Goal: Find specific page/section

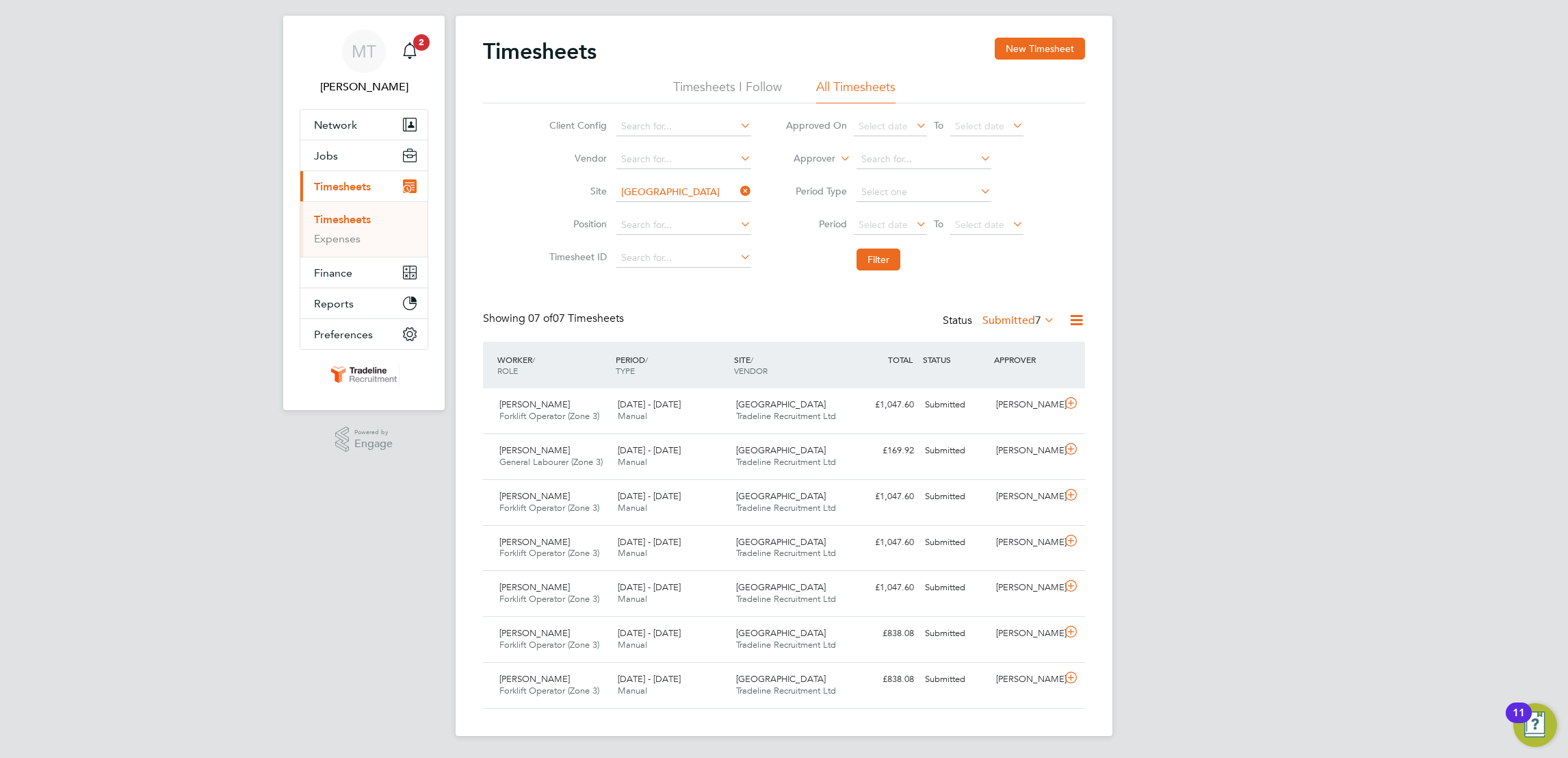
click at [738, 189] on icon at bounding box center [738, 190] width 0 height 19
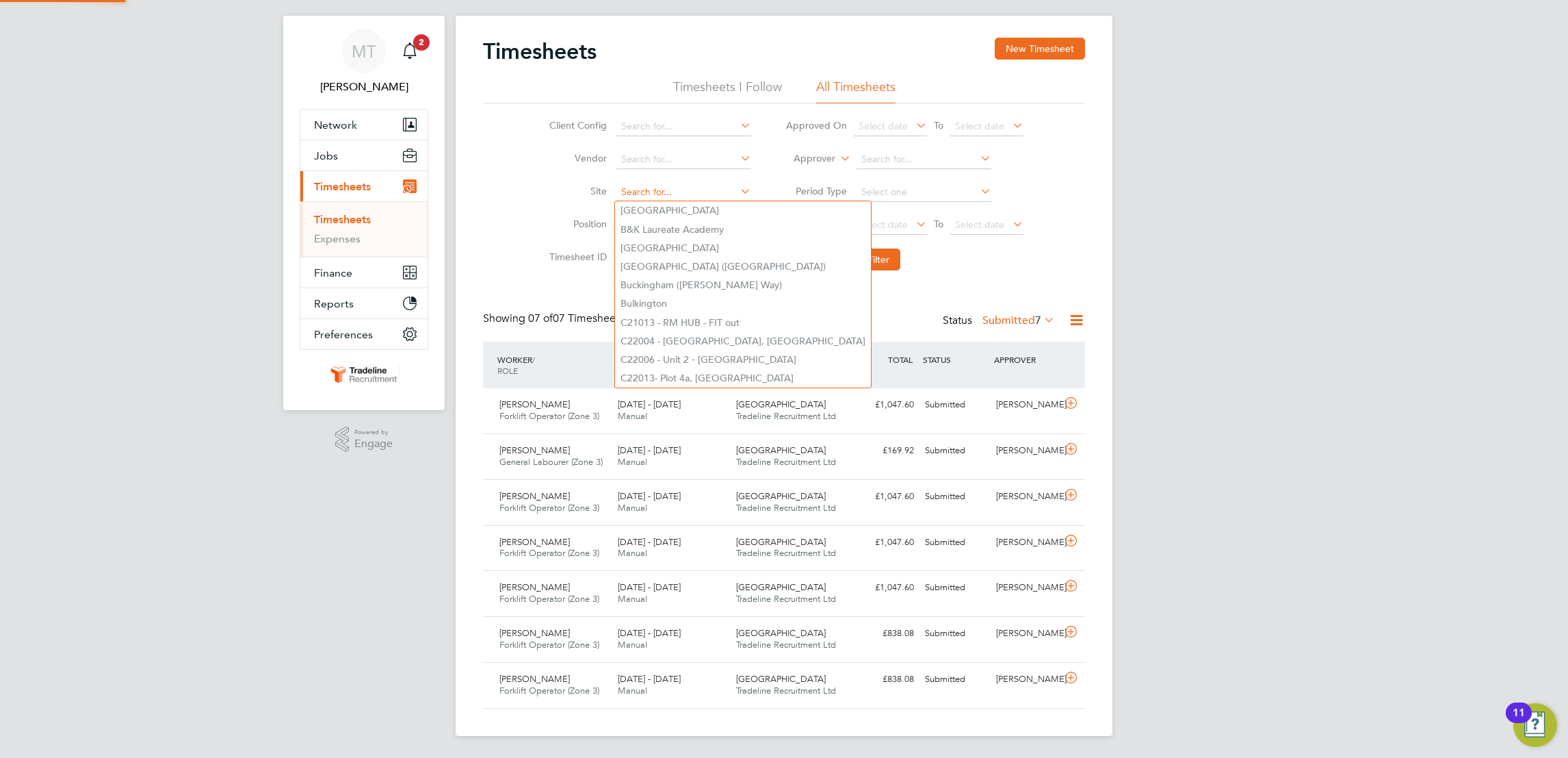
click at [671, 196] on input at bounding box center [684, 192] width 135 height 19
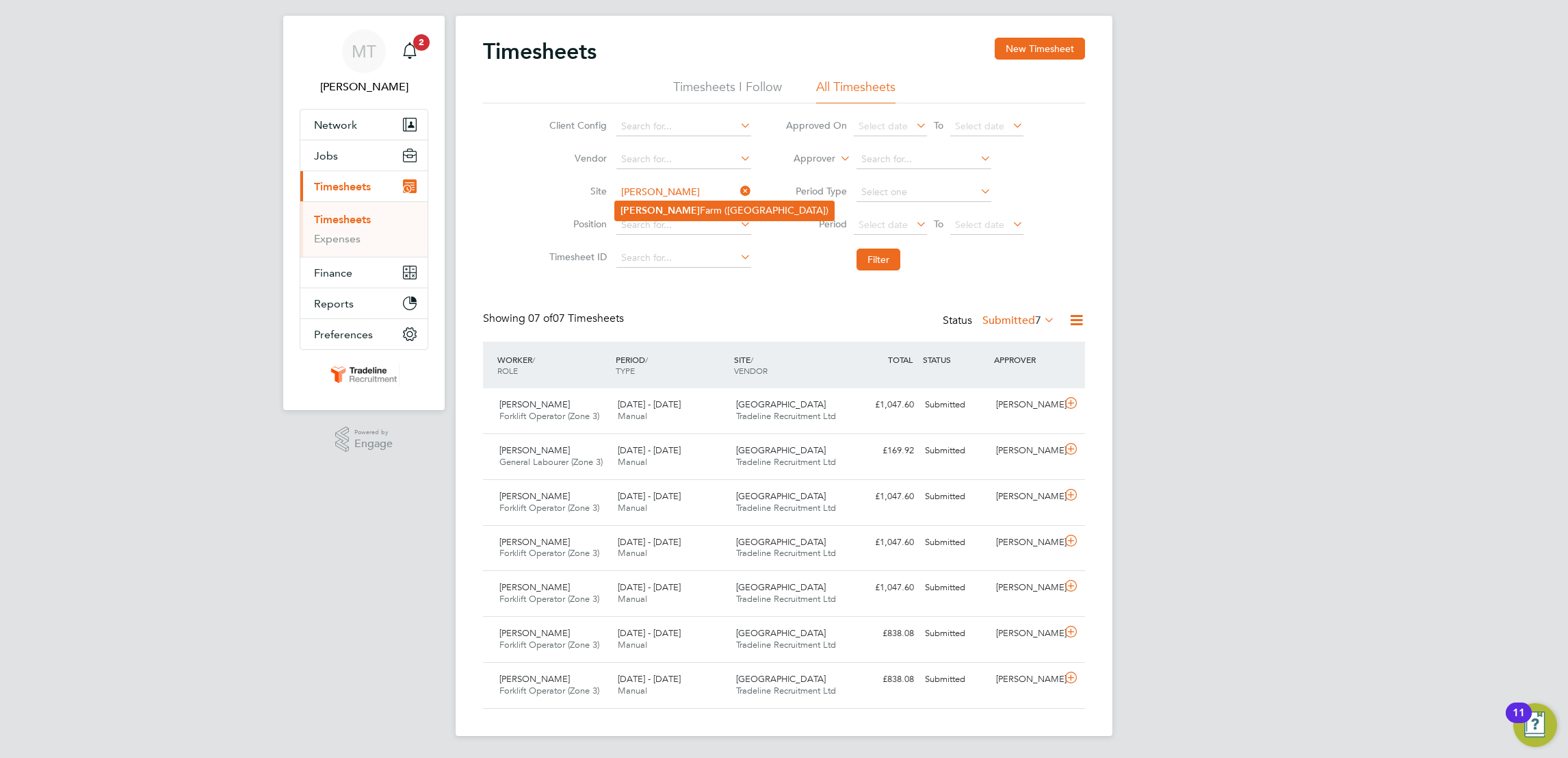
click at [686, 217] on li "[PERSON_NAME][GEOGRAPHIC_DATA] ([GEOGRAPHIC_DATA])" at bounding box center [724, 210] width 219 height 18
type input "[PERSON_NAME][GEOGRAPHIC_DATA] ([GEOGRAPHIC_DATA])"
click at [890, 251] on button "Filter" at bounding box center [878, 260] width 44 height 22
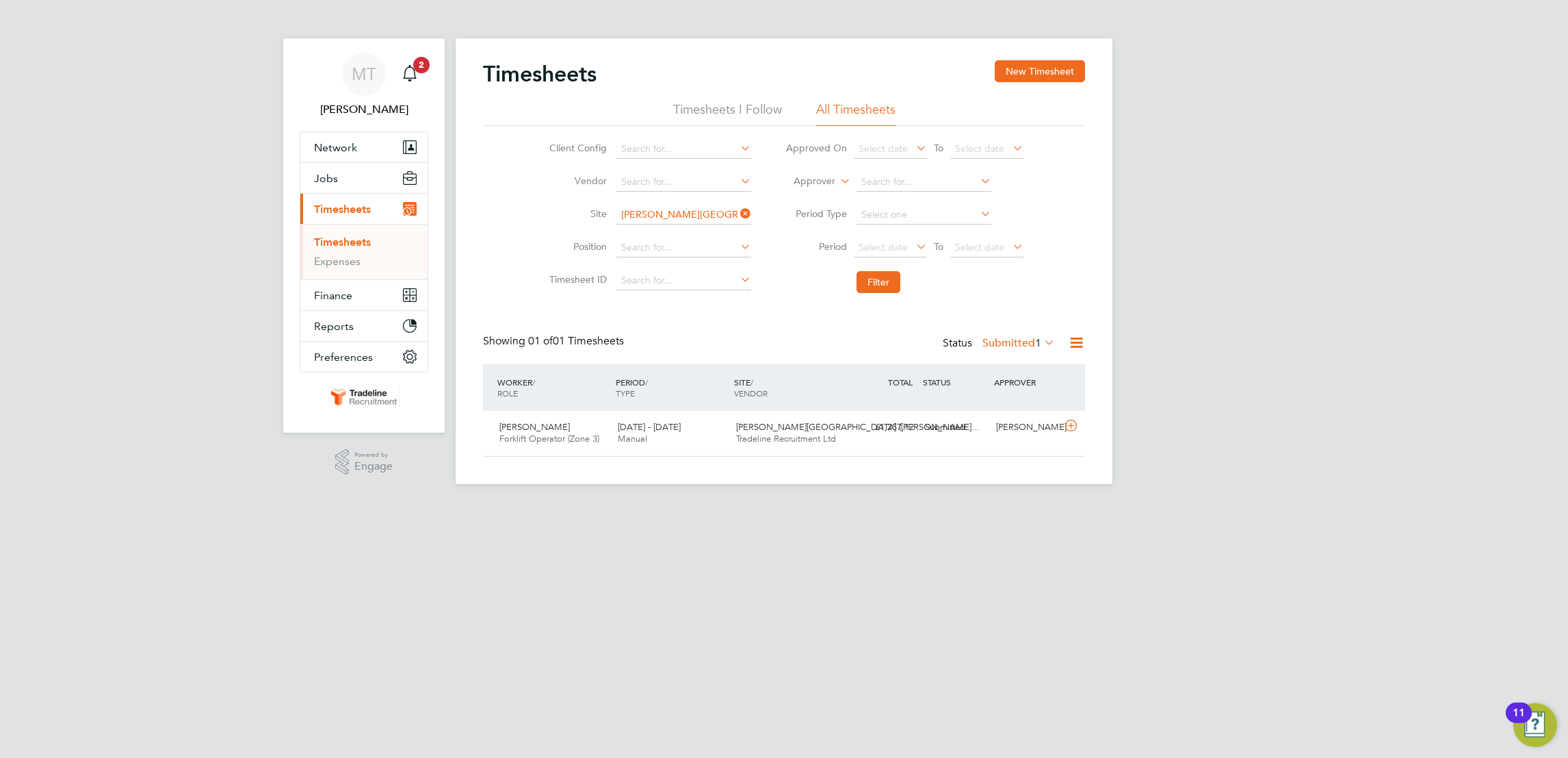
click at [738, 207] on icon at bounding box center [738, 213] width 0 height 19
click at [702, 207] on input at bounding box center [684, 214] width 135 height 19
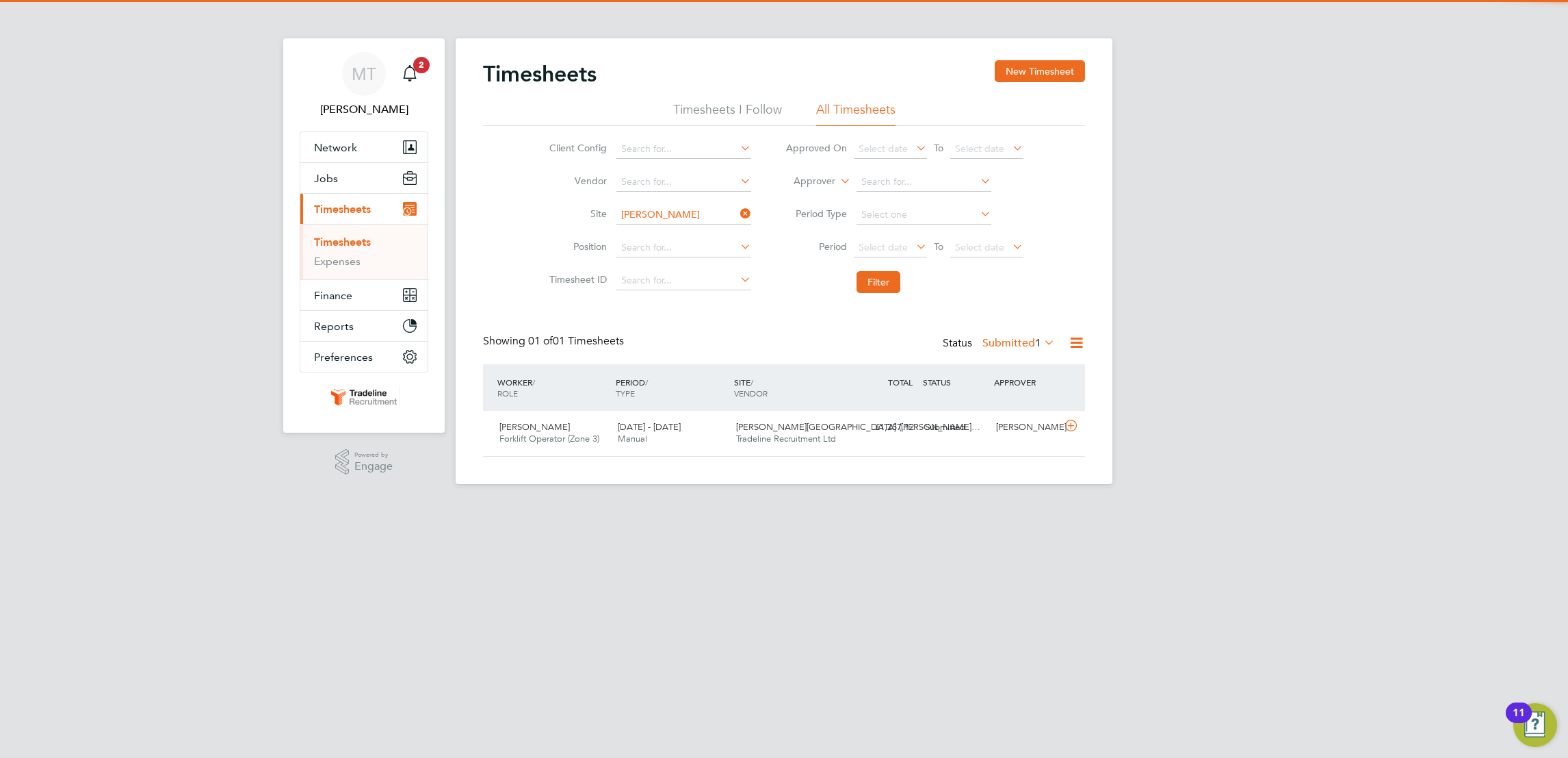
click at [680, 230] on li "[PERSON_NAME][GEOGRAPHIC_DATA]" at bounding box center [709, 233] width 189 height 18
type input "[GEOGRAPHIC_DATA]"
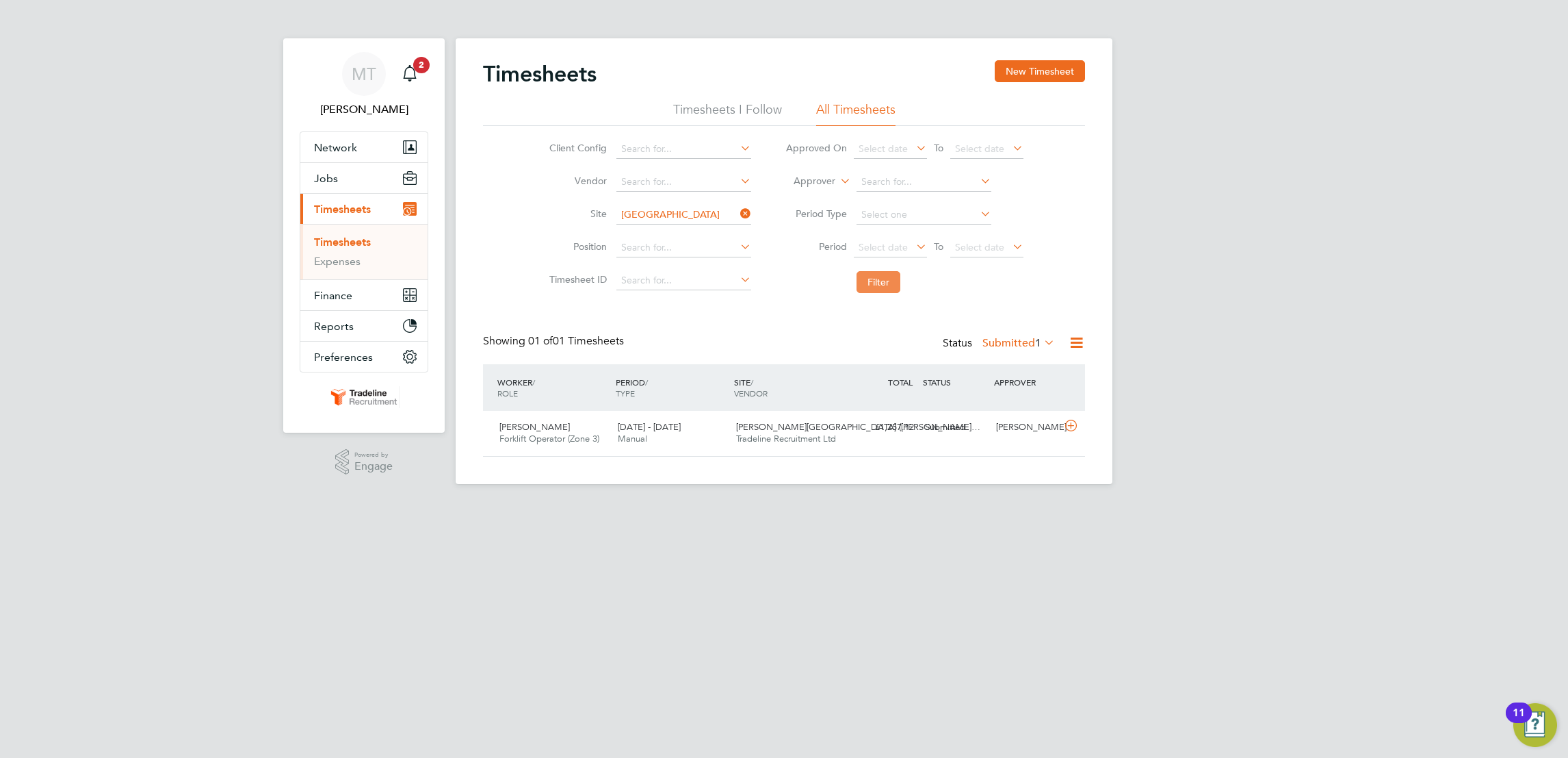
click at [880, 289] on button "Filter" at bounding box center [878, 282] width 44 height 22
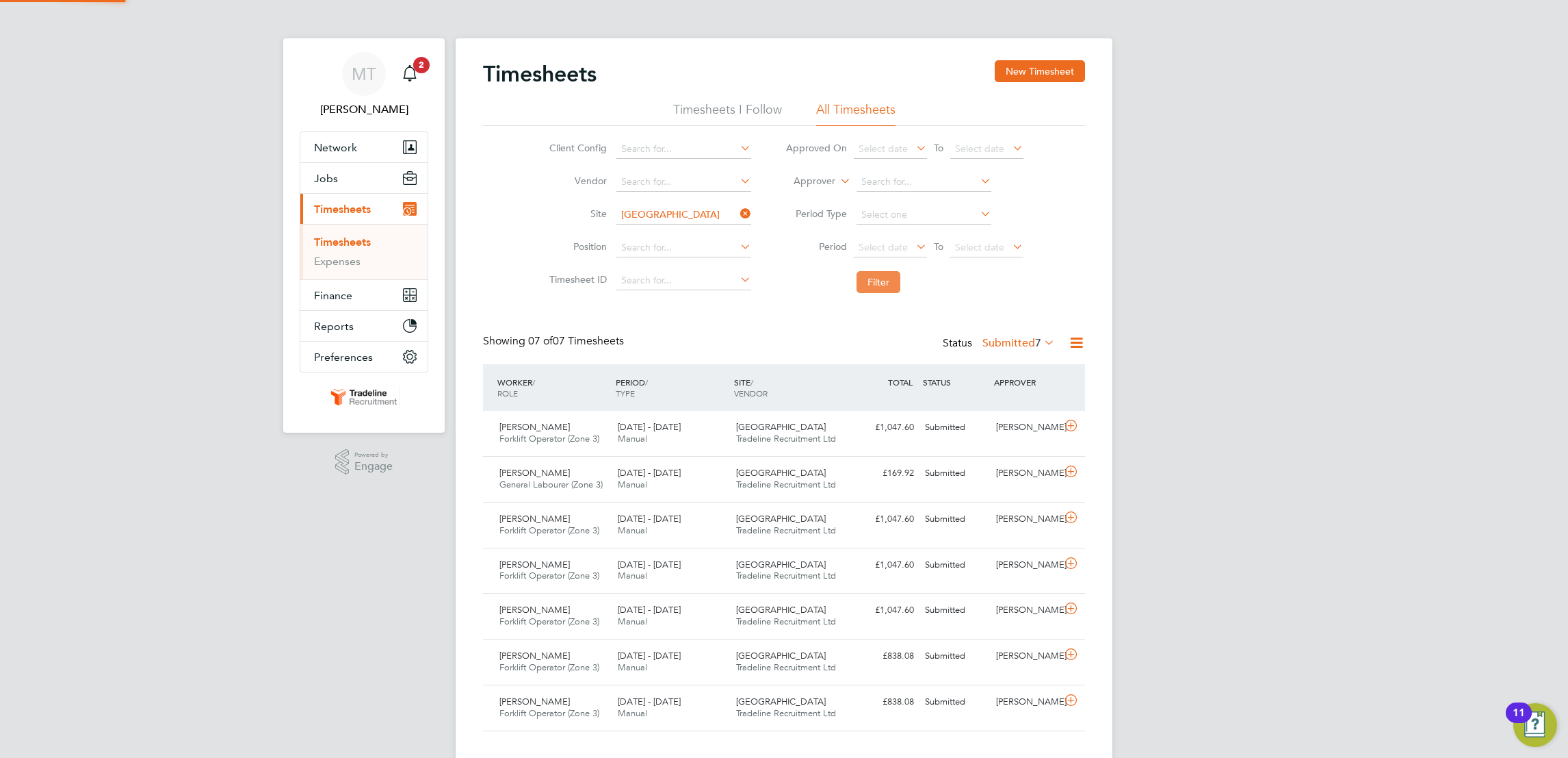
scroll to position [35, 118]
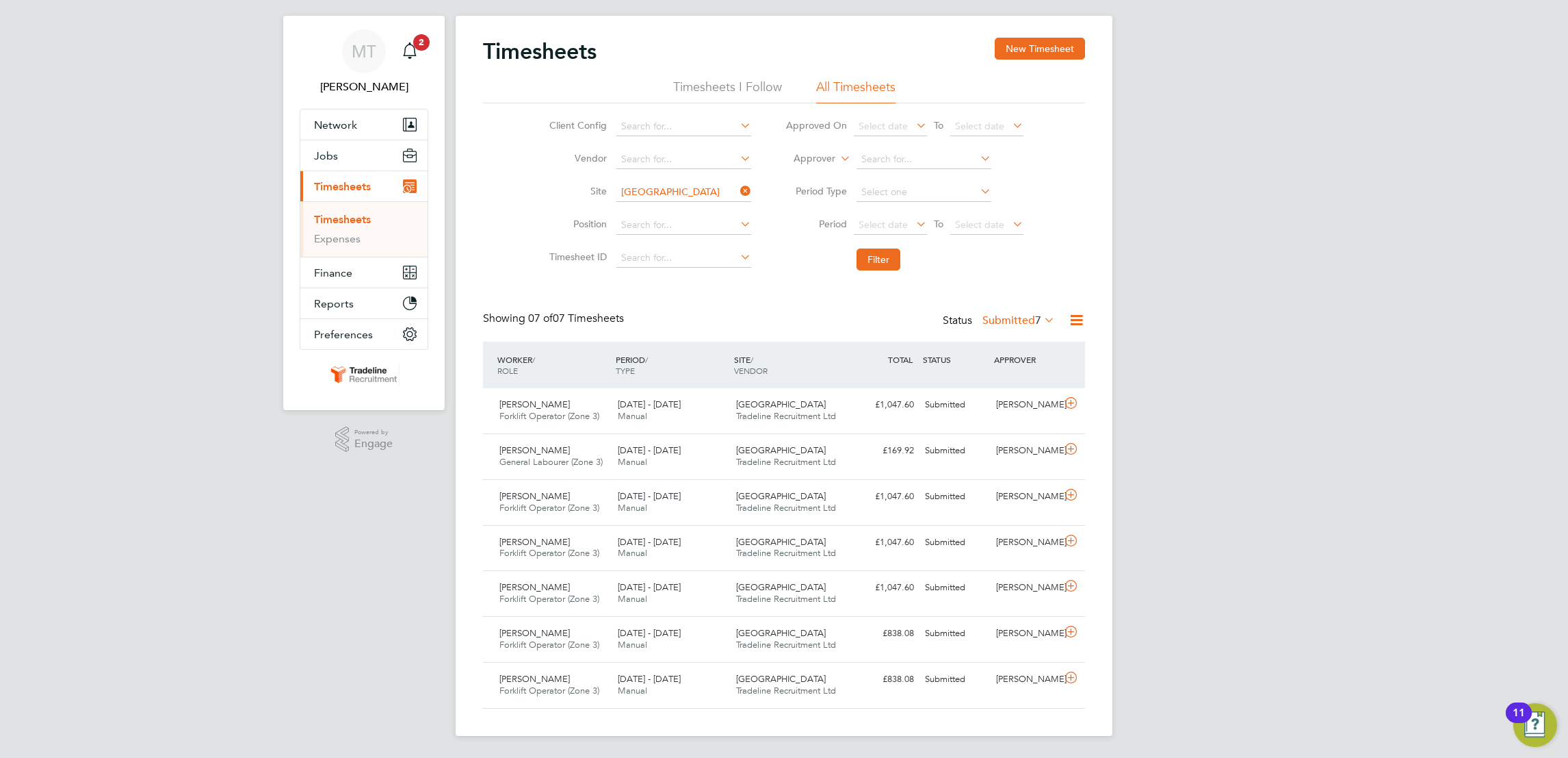
click at [324, 621] on div "MT [PERSON_NAME] Notifications 2 Applications: Network Team Members Businesses …" at bounding box center [784, 368] width 1568 height 780
click at [887, 264] on button "Filter" at bounding box center [878, 260] width 44 height 22
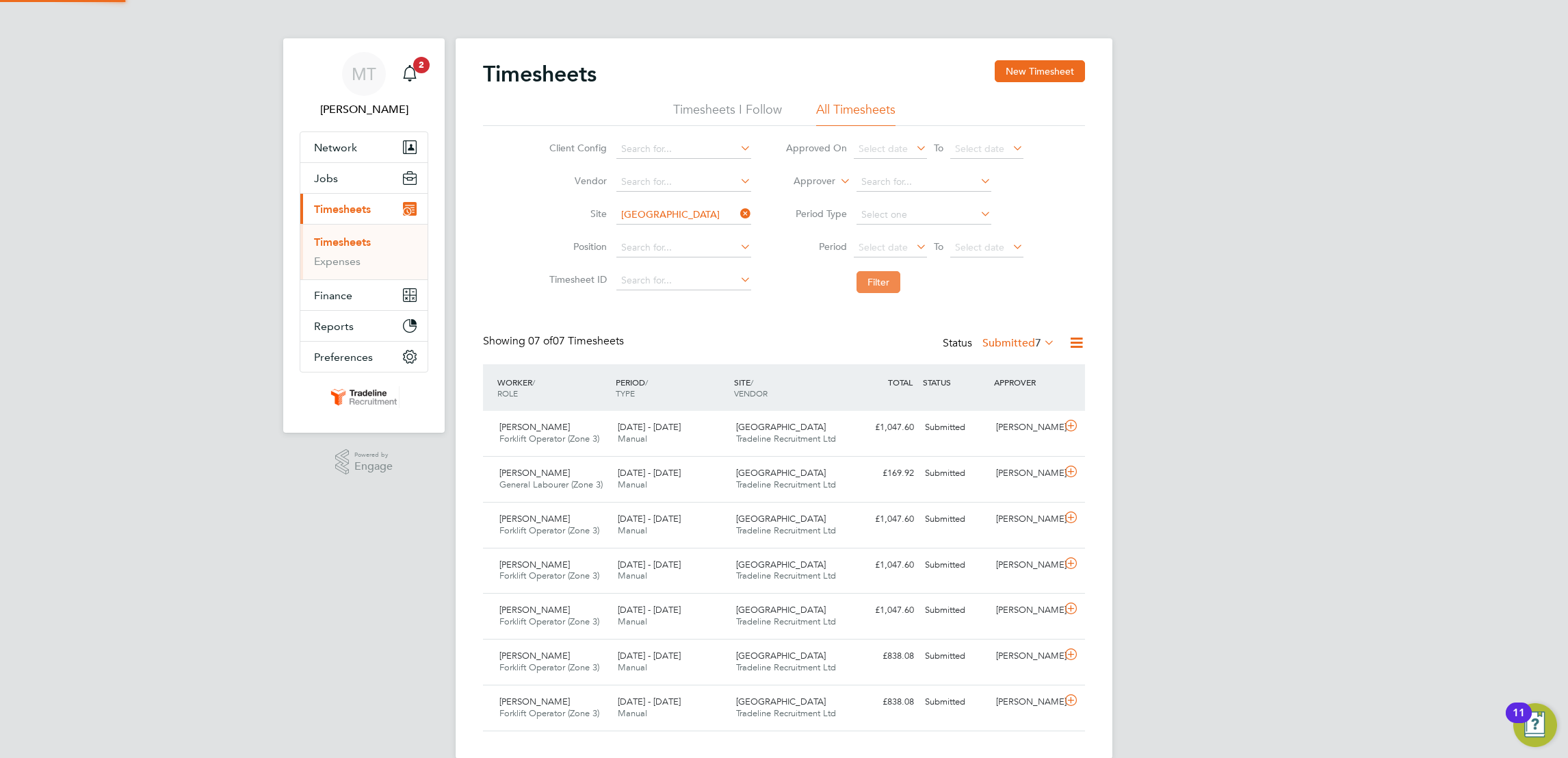
scroll to position [7, 6]
click at [887, 264] on li "Filter" at bounding box center [904, 282] width 272 height 35
click at [888, 280] on button "Filter" at bounding box center [878, 282] width 44 height 22
